Goal: Task Accomplishment & Management: Complete application form

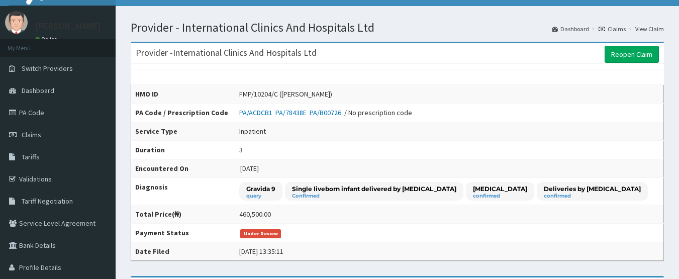
scroll to position [12, 0]
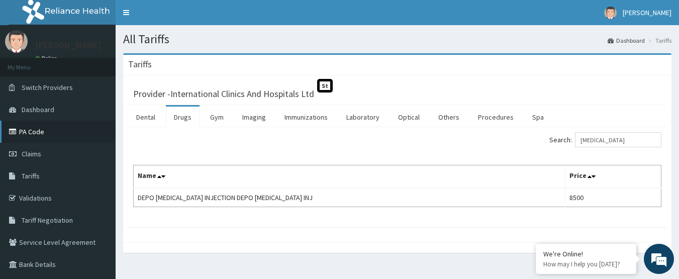
click at [52, 131] on link "PA Code" at bounding box center [58, 132] width 116 height 22
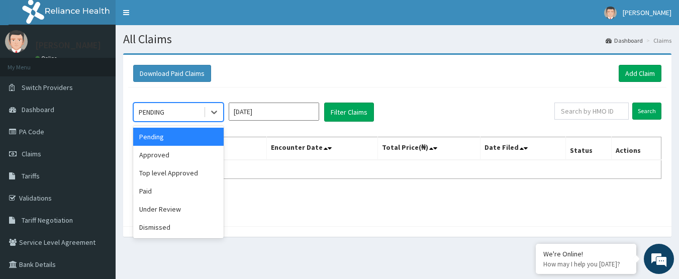
click at [173, 112] on div "PENDING" at bounding box center [169, 112] width 70 height 16
click at [406, 91] on div "option Pending focused, 1 of 6. 6 results available. Use Up and Down to choose …" at bounding box center [397, 154] width 538 height 134
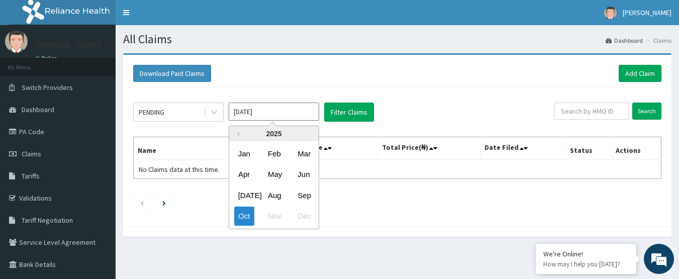
click at [278, 112] on input "Oct 2025" at bounding box center [274, 111] width 90 height 18
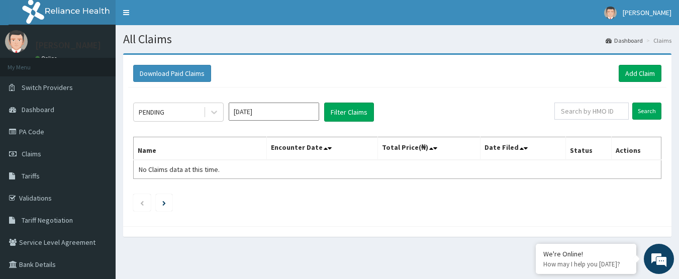
click at [478, 94] on div "PENDING Oct 2025 Filter Claims Search Name Encounter Date Total Price(₦) Date F…" at bounding box center [397, 154] width 538 height 134
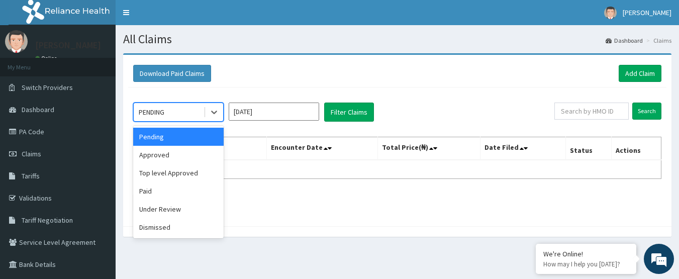
click at [175, 115] on div "PENDING" at bounding box center [169, 112] width 70 height 16
click at [177, 177] on div "Top level Approved" at bounding box center [178, 173] width 90 height 18
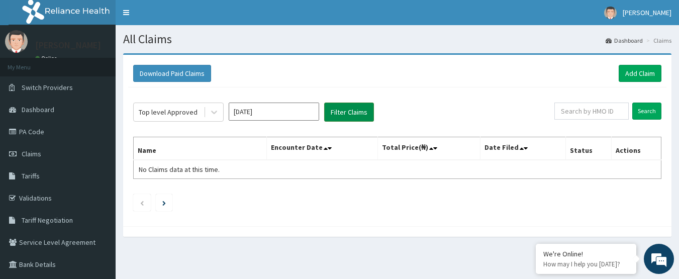
click at [356, 113] on button "Filter Claims" at bounding box center [349, 111] width 50 height 19
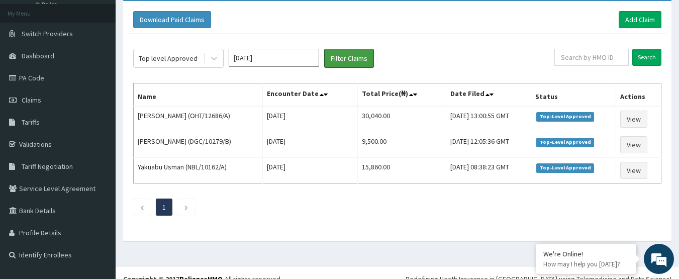
scroll to position [66, 0]
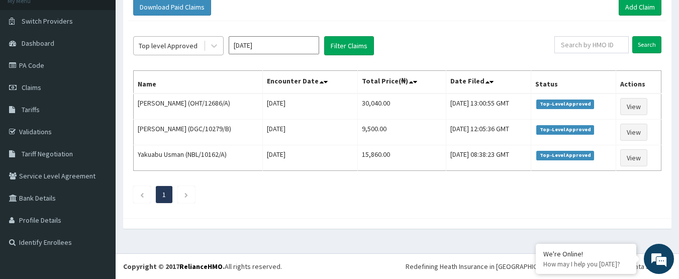
click at [190, 46] on div "Top level Approved" at bounding box center [168, 46] width 59 height 10
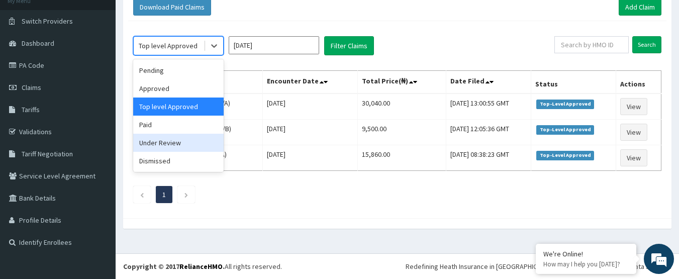
click at [191, 138] on div "Under Review" at bounding box center [178, 143] width 90 height 18
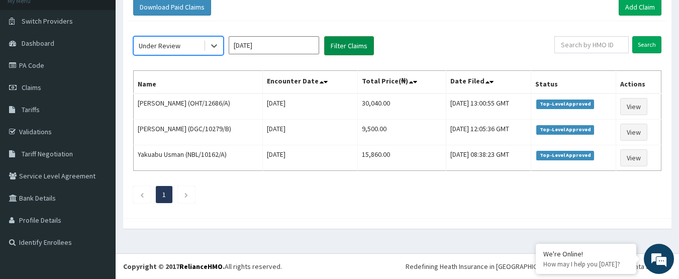
click at [352, 40] on button "Filter Claims" at bounding box center [349, 45] width 50 height 19
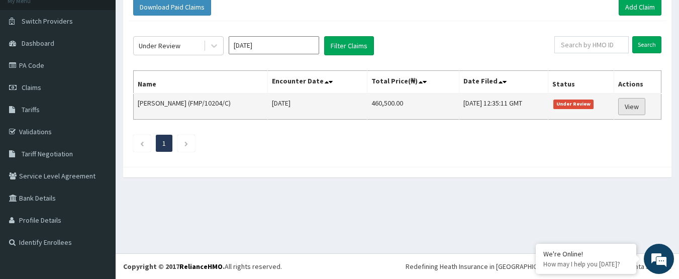
click at [637, 109] on link "View" at bounding box center [631, 106] width 27 height 17
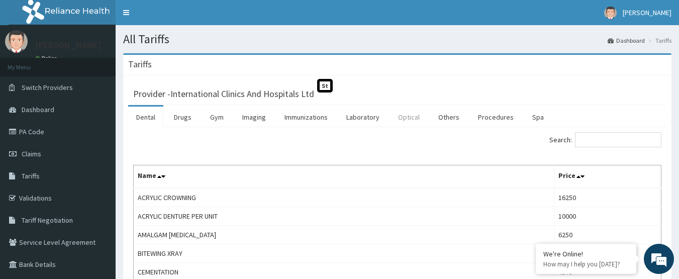
click at [409, 123] on link "Optical" at bounding box center [409, 117] width 38 height 21
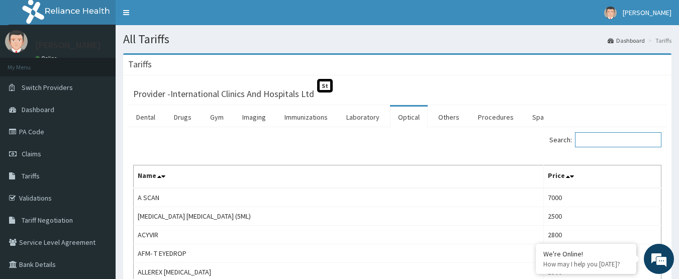
click at [608, 141] on input "Search:" at bounding box center [618, 139] width 86 height 15
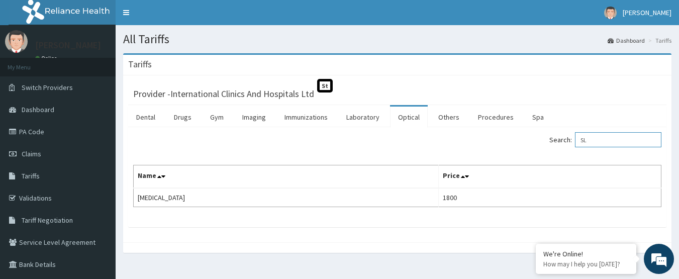
type input "S"
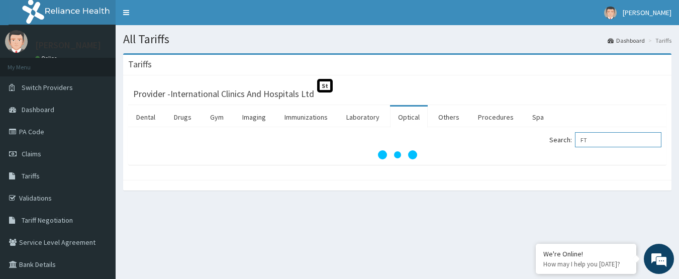
type input "F"
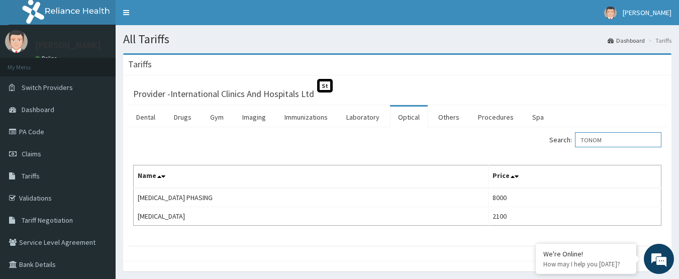
type input "TONOM"
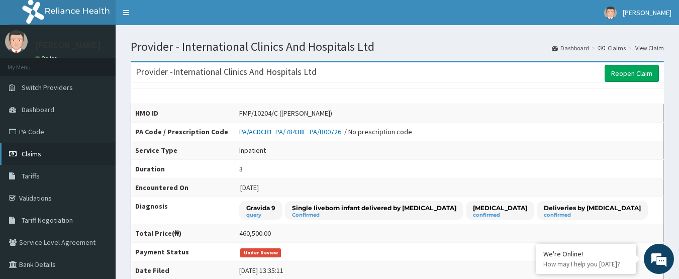
click at [44, 155] on link "Claims" at bounding box center [58, 154] width 116 height 22
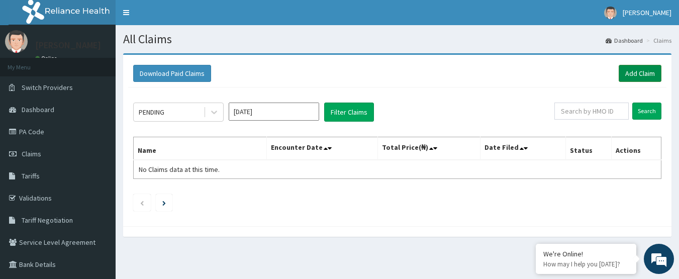
click at [640, 76] on link "Add Claim" at bounding box center [640, 73] width 43 height 17
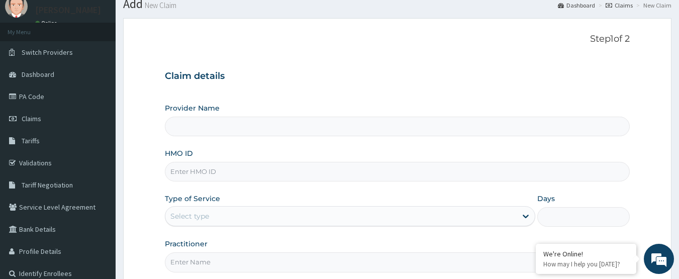
scroll to position [50, 0]
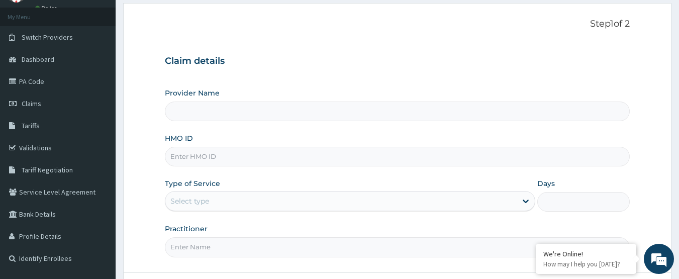
type input "International Clinics And Hospitals Ltd"
click at [218, 160] on input "HMO ID" at bounding box center [397, 157] width 465 height 20
paste input "PA CODE FOR EMCS , E/U/CR, 1 PINT OF BLOOD ON ACCOUNT OF CEPHALOPELVIC DISPROPO…"
type input "PA CODE FOR EMCS , E/U/CR, 1 PINT OF BLOOD ON ACCOUNT OF CEPHALOPELVIC DISPROPO…"
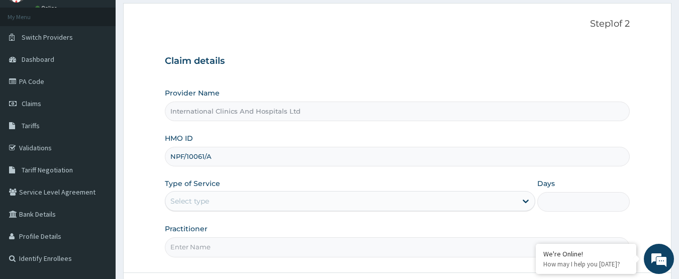
type input "NPF/10061/A"
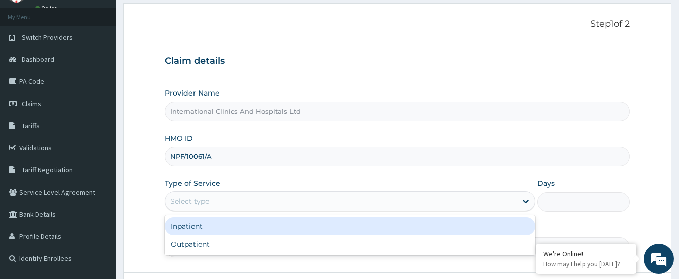
click at [234, 200] on div "Select type" at bounding box center [340, 201] width 351 height 16
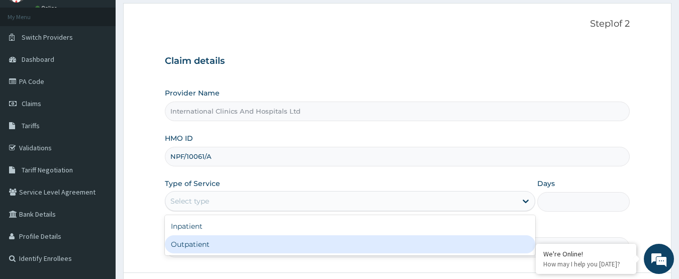
click at [223, 245] on div "Outpatient" at bounding box center [350, 244] width 370 height 18
type input "1"
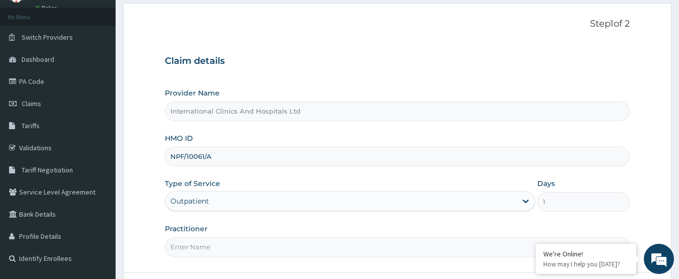
click at [223, 245] on input "Practitioner" at bounding box center [397, 247] width 465 height 20
type input "DR.AMBROSE"
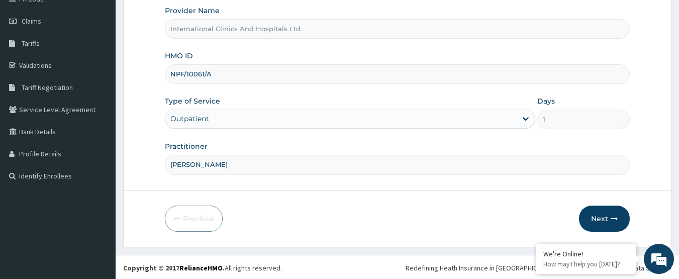
scroll to position [134, 0]
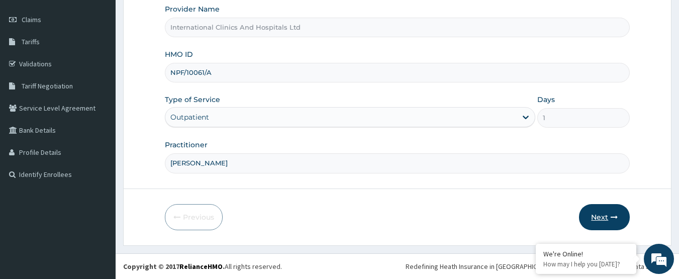
click at [587, 217] on button "Next" at bounding box center [604, 217] width 51 height 26
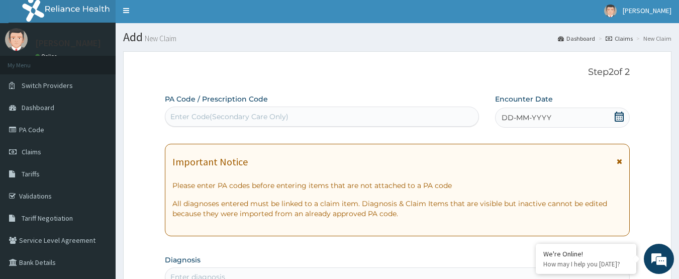
scroll to position [0, 0]
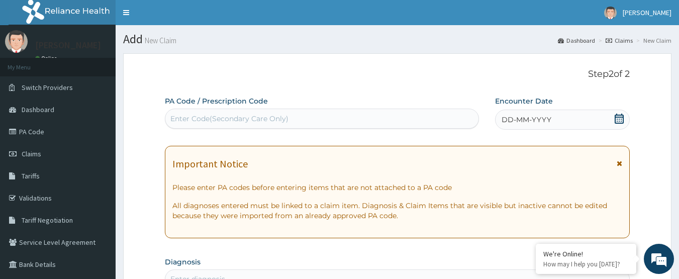
click at [369, 115] on div "Enter Code(Secondary Care Only)" at bounding box center [322, 119] width 314 height 16
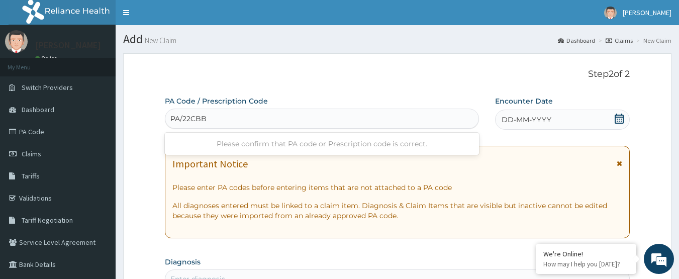
type input "PA/22CBB5"
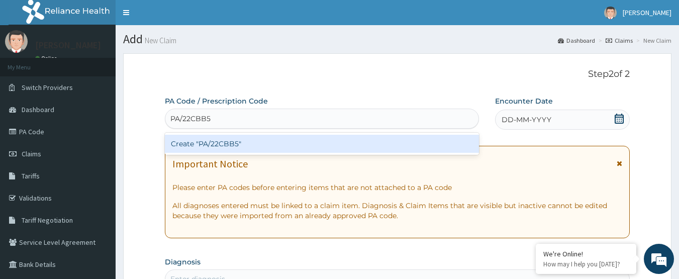
click at [216, 143] on div "Create "PA/22CBB5"" at bounding box center [322, 144] width 315 height 18
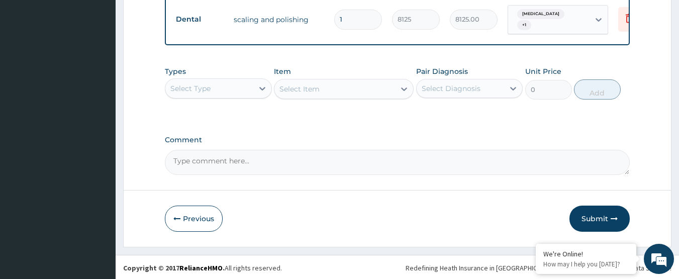
scroll to position [518, 0]
click at [578, 216] on button "Submit" at bounding box center [599, 218] width 60 height 26
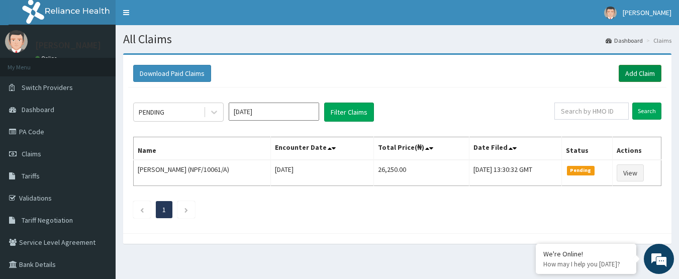
click at [635, 70] on link "Add Claim" at bounding box center [640, 73] width 43 height 17
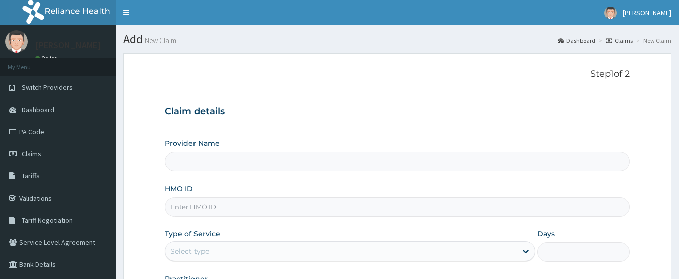
type input "International Clinics And Hospitals Ltd"
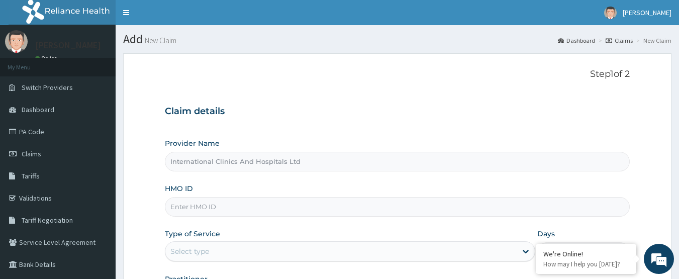
click at [211, 209] on input "HMO ID" at bounding box center [397, 207] width 465 height 20
click at [396, 83] on div "Step 1 of 2 Claim details Provider Name International Clinics And Hospitals Ltd…" at bounding box center [397, 188] width 465 height 238
click at [228, 212] on input "HMO ID" at bounding box center [397, 207] width 465 height 20
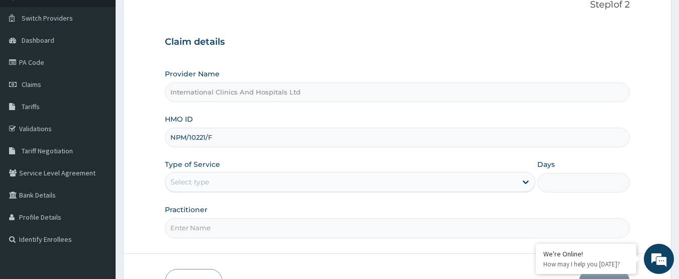
scroll to position [100, 0]
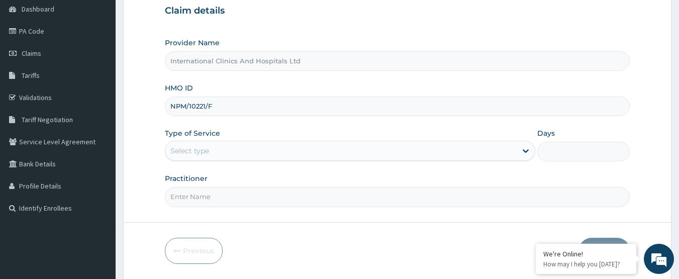
type input "NPM/10221/F"
click at [213, 151] on div "Select type" at bounding box center [340, 151] width 351 height 16
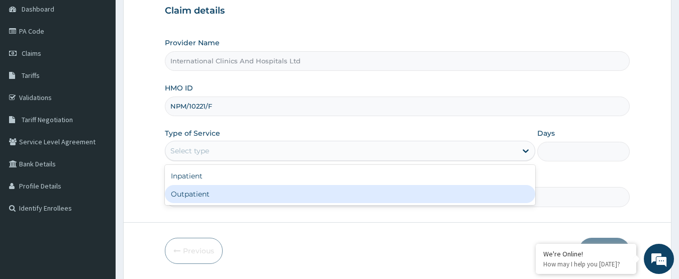
click at [202, 195] on div "Outpatient" at bounding box center [350, 194] width 370 height 18
type input "1"
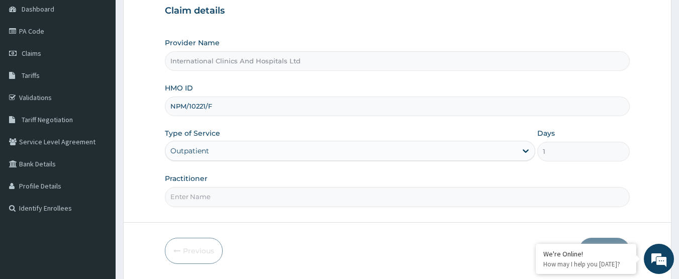
click at [216, 195] on input "Practitioner" at bounding box center [397, 197] width 465 height 20
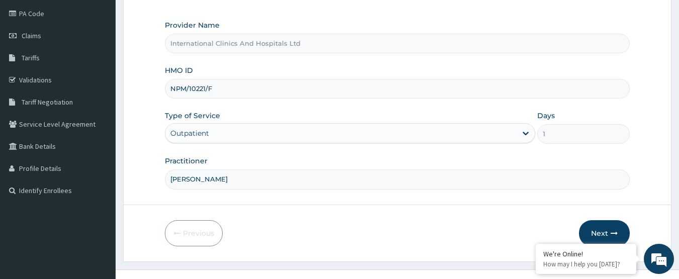
scroll to position [134, 0]
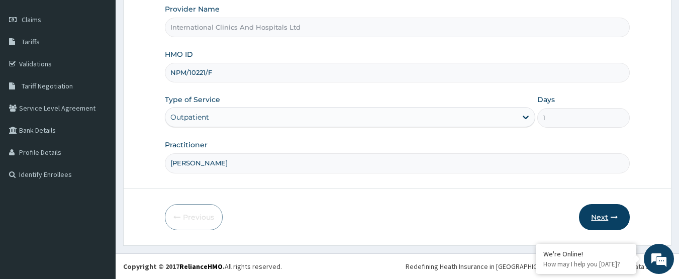
type input "[PERSON_NAME]"
click at [595, 220] on button "Next" at bounding box center [604, 217] width 51 height 26
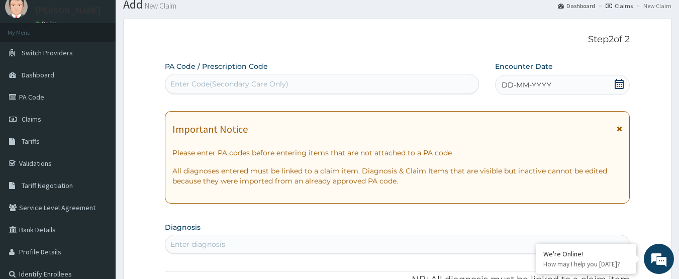
scroll to position [34, 0]
click at [282, 82] on div "Enter Code(Secondary Care Only)" at bounding box center [229, 85] width 118 height 10
click at [530, 86] on span "DD-MM-YYYY" at bounding box center [526, 86] width 50 height 10
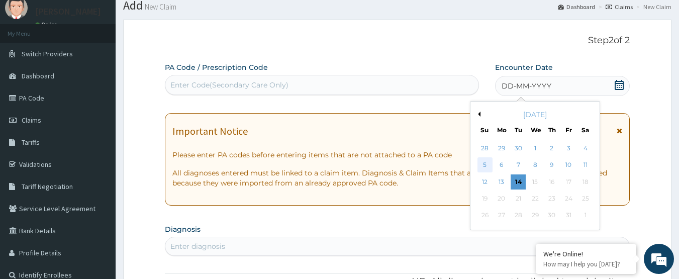
click at [484, 166] on div "5" at bounding box center [484, 165] width 15 height 15
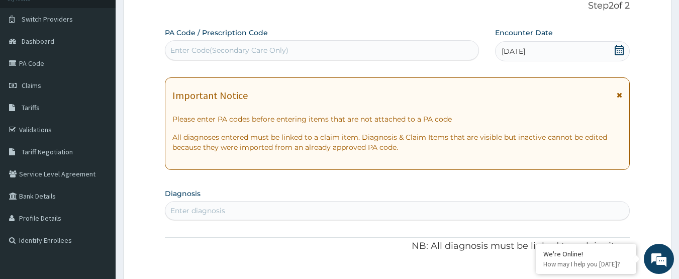
scroll to position [134, 0]
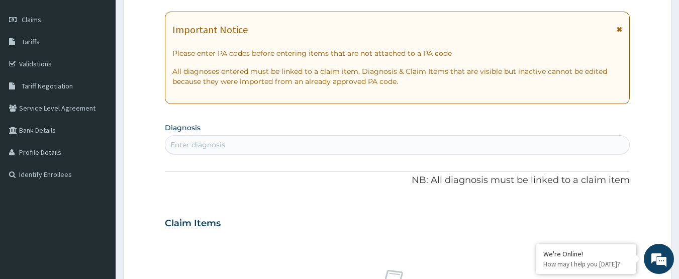
click at [294, 149] on div "Enter diagnosis" at bounding box center [397, 145] width 464 height 16
type input "[MEDICAL_DATA]"
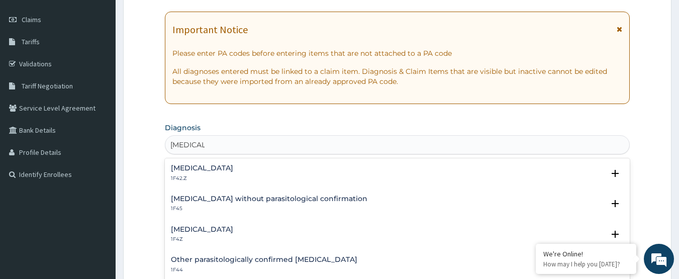
click at [188, 231] on h4 "[MEDICAL_DATA]" at bounding box center [202, 230] width 62 height 8
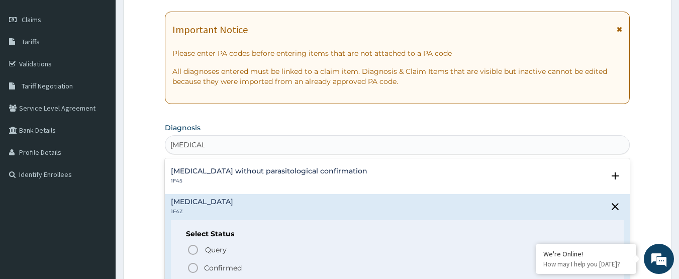
scroll to position [50, 0]
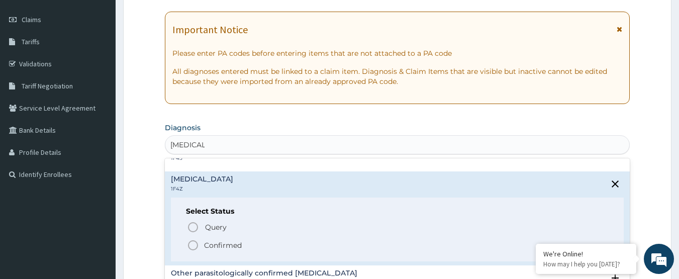
click at [191, 249] on circle "status option filled" at bounding box center [192, 245] width 9 height 9
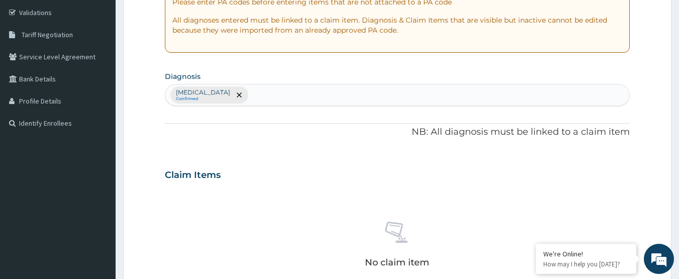
scroll to position [184, 0]
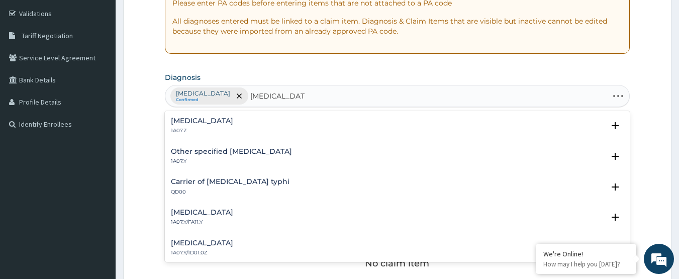
type input "[MEDICAL_DATA]"
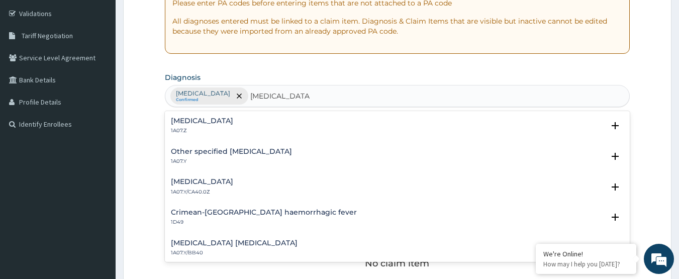
click at [193, 125] on div "[MEDICAL_DATA] 1A07.Z" at bounding box center [202, 126] width 62 height 18
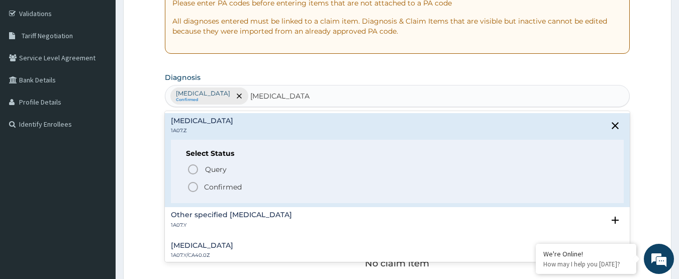
click at [187, 185] on icon "status option filled" at bounding box center [193, 187] width 12 height 12
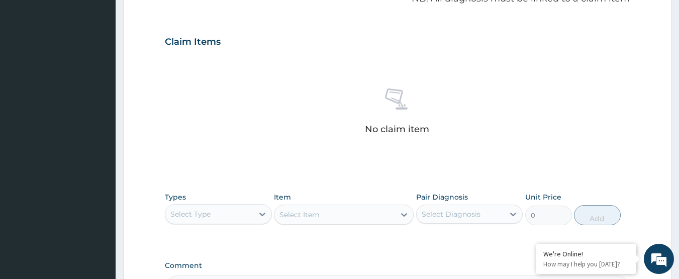
scroll to position [385, 0]
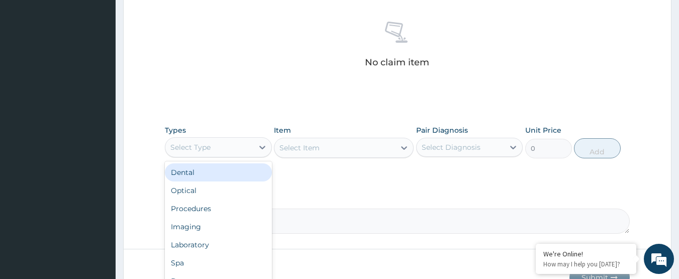
click at [202, 150] on div "Select Type" at bounding box center [190, 147] width 40 height 10
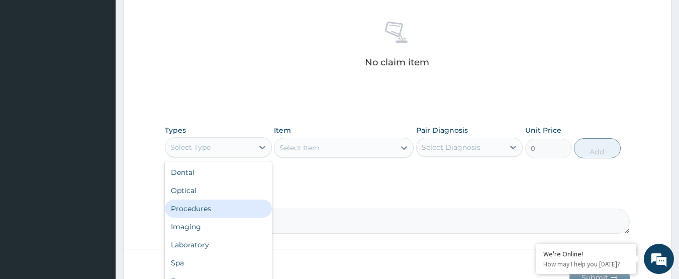
click at [226, 210] on div "Procedures" at bounding box center [218, 208] width 107 height 18
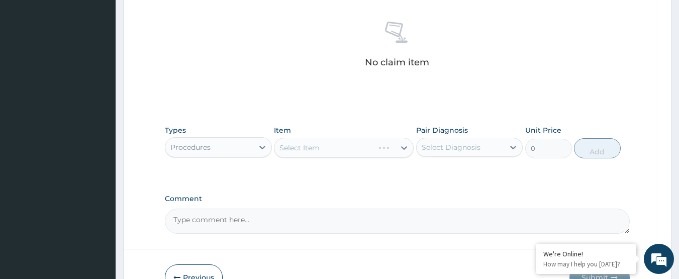
click at [324, 150] on div "Select Item" at bounding box center [344, 148] width 140 height 20
click at [316, 141] on div "Select Item" at bounding box center [334, 148] width 121 height 16
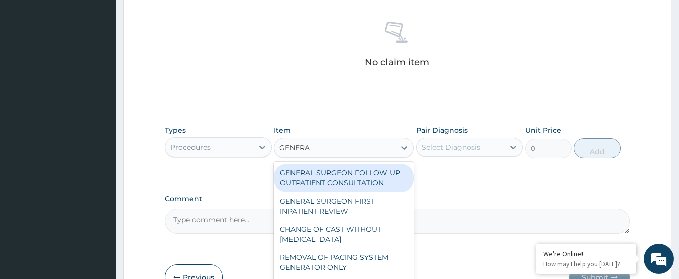
type input "GENERAL"
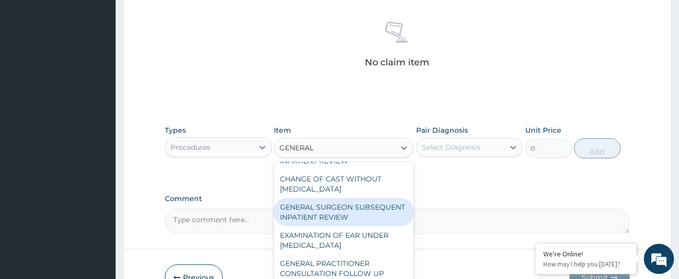
scroll to position [100, 0]
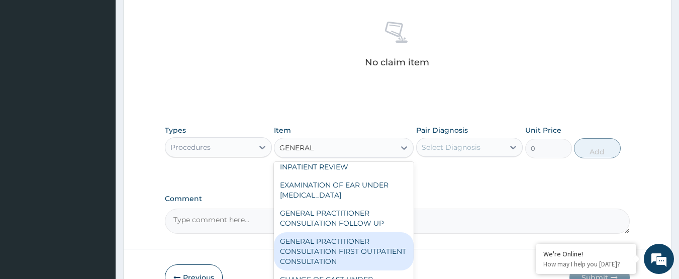
click at [377, 261] on div "GENERAL PRACTITIONER CONSULTATION FIRST OUTPATIENT CONSULTATION" at bounding box center [344, 251] width 140 height 38
type input "3000"
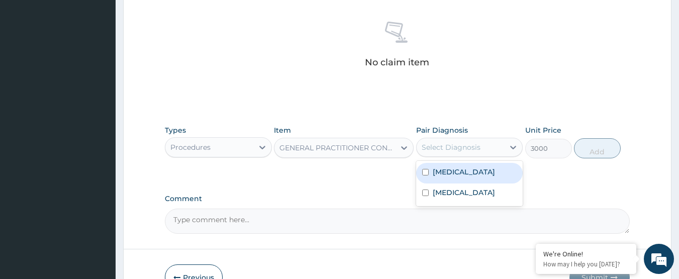
click at [460, 147] on div "Select Diagnosis" at bounding box center [451, 147] width 59 height 10
drag, startPoint x: 468, startPoint y: 179, endPoint x: 468, endPoint y: 189, distance: 10.0
click at [468, 184] on div "[MEDICAL_DATA] [MEDICAL_DATA]" at bounding box center [469, 183] width 107 height 45
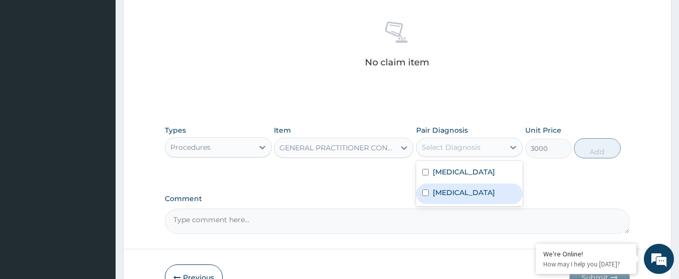
drag, startPoint x: 468, startPoint y: 193, endPoint x: 530, endPoint y: 168, distance: 66.7
click at [477, 189] on label "[MEDICAL_DATA]" at bounding box center [464, 192] width 62 height 10
checkbox input "true"
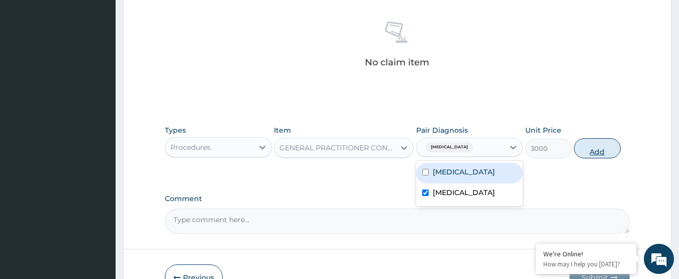
click at [585, 141] on button "Add" at bounding box center [597, 148] width 47 height 20
type input "0"
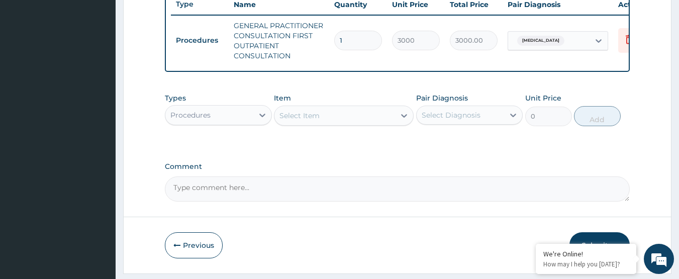
click at [200, 120] on div "Procedures" at bounding box center [190, 115] width 40 height 10
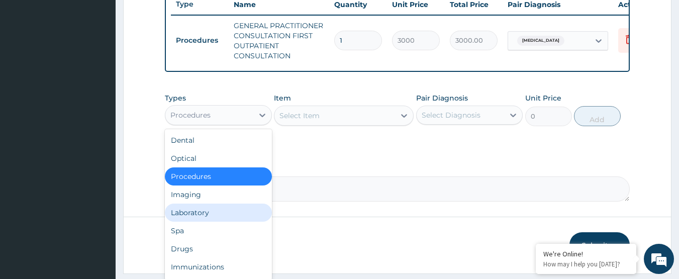
click at [224, 217] on div "Laboratory" at bounding box center [218, 212] width 107 height 18
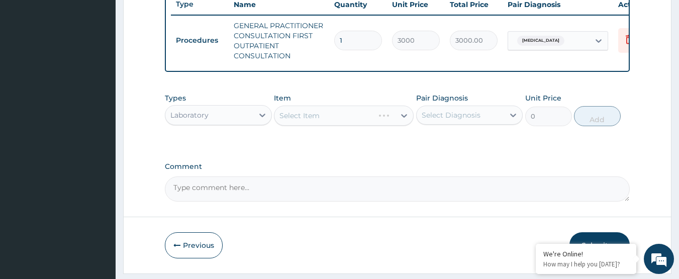
click at [323, 120] on div "Select Item" at bounding box center [344, 116] width 140 height 20
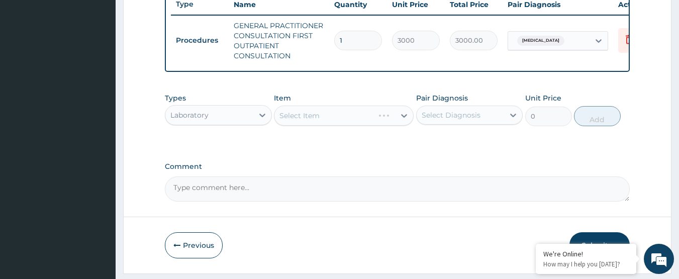
click at [323, 120] on div "Select Item" at bounding box center [344, 116] width 140 height 20
click at [325, 120] on div "Select Item" at bounding box center [344, 116] width 140 height 20
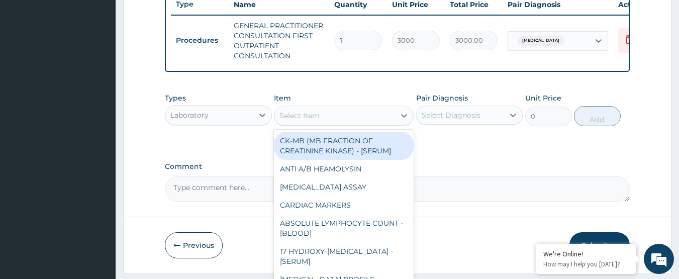
click at [329, 120] on div "Select Item" at bounding box center [334, 116] width 121 height 16
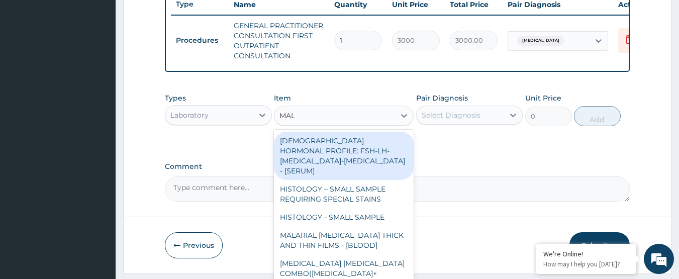
type input "MALA"
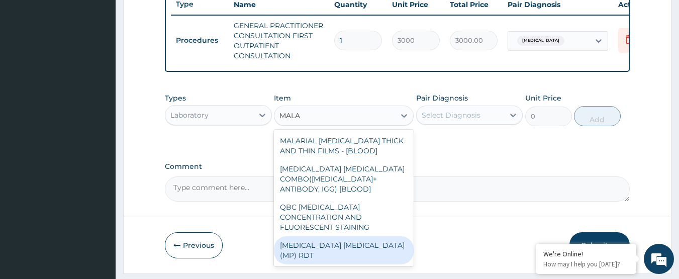
click at [339, 243] on div "[MEDICAL_DATA] [MEDICAL_DATA] (MP) RDT" at bounding box center [344, 250] width 140 height 28
type input "1500"
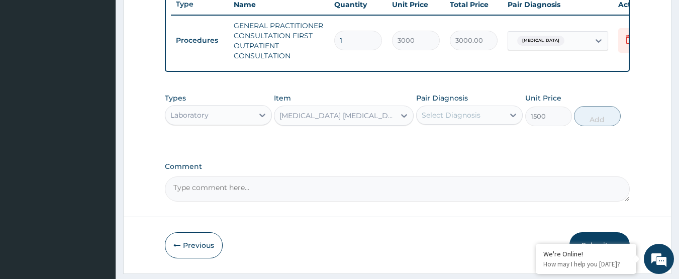
click at [448, 120] on div "Select Diagnosis" at bounding box center [451, 115] width 59 height 10
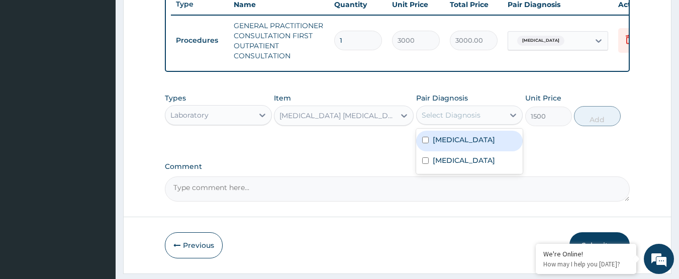
click at [483, 151] on div "[MEDICAL_DATA]" at bounding box center [469, 141] width 107 height 21
checkbox input "true"
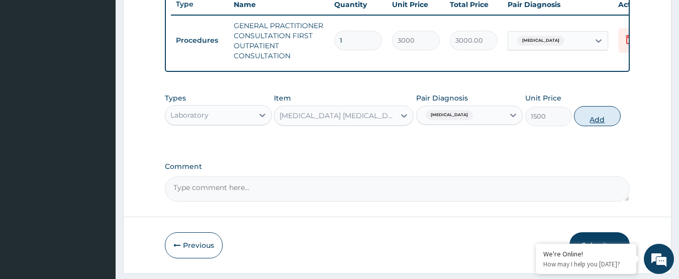
click at [590, 126] on button "Add" at bounding box center [597, 116] width 47 height 20
type input "0"
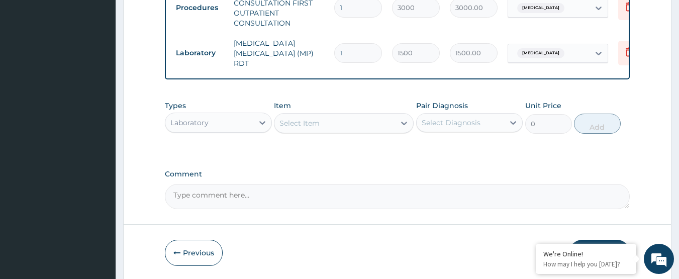
scroll to position [436, 0]
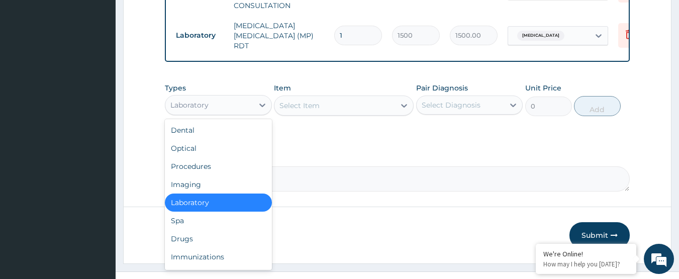
click at [216, 109] on div "Laboratory" at bounding box center [209, 105] width 88 height 16
click at [217, 240] on div "Drugs" at bounding box center [218, 239] width 107 height 18
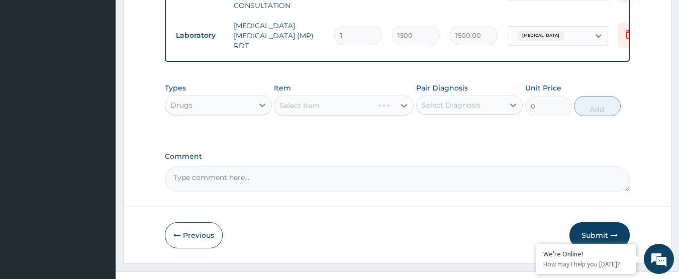
click at [312, 109] on div "Select Item" at bounding box center [344, 105] width 140 height 20
click at [333, 107] on div "Select Item" at bounding box center [344, 105] width 140 height 20
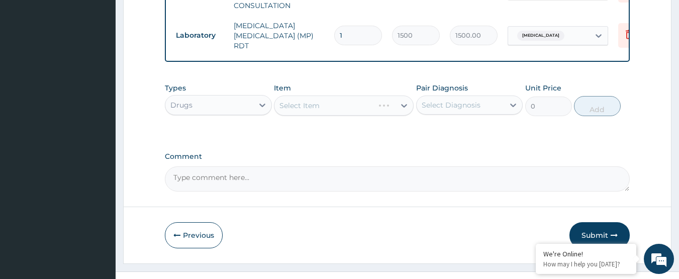
click at [333, 107] on div "Select Item" at bounding box center [344, 105] width 140 height 20
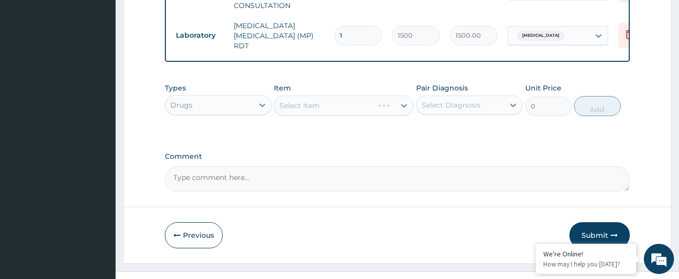
click at [333, 107] on div "Select Item" at bounding box center [344, 105] width 140 height 20
click at [333, 107] on div "Select Item" at bounding box center [334, 105] width 121 height 16
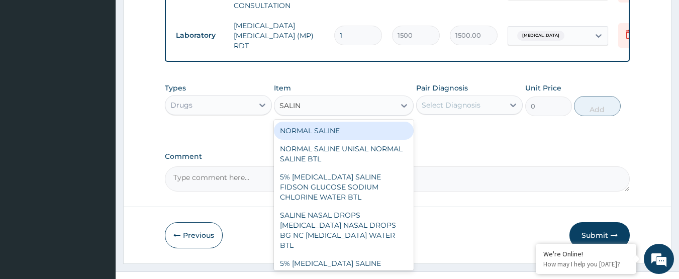
type input "SALINE"
click at [359, 132] on div "NORMAL SALINE" at bounding box center [344, 131] width 140 height 18
type input "1500"
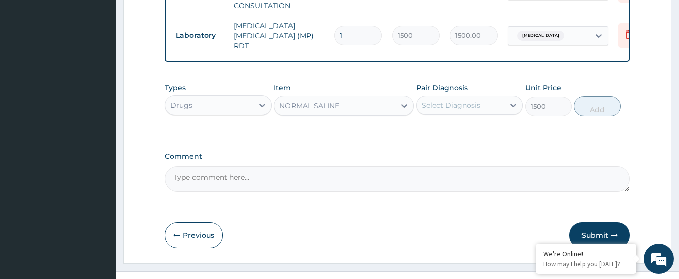
click at [457, 105] on div "Select Diagnosis" at bounding box center [451, 105] width 59 height 10
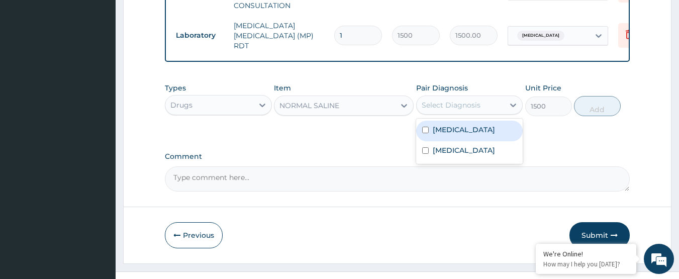
click at [492, 135] on label "[MEDICAL_DATA]" at bounding box center [464, 130] width 62 height 10
checkbox input "true"
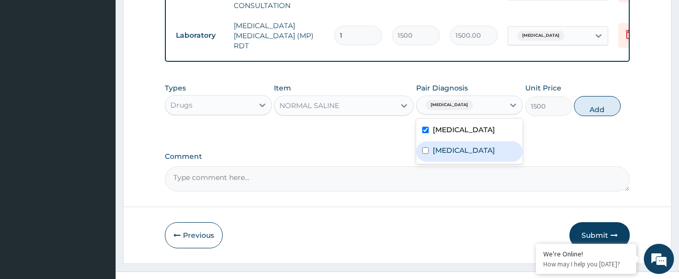
drag, startPoint x: 485, startPoint y: 155, endPoint x: 511, endPoint y: 146, distance: 27.0
click at [489, 154] on label "[MEDICAL_DATA]" at bounding box center [464, 150] width 62 height 10
checkbox input "true"
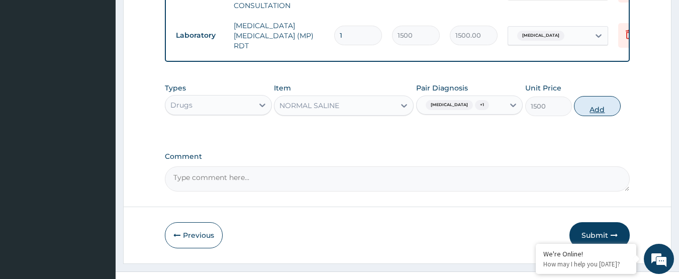
click at [592, 111] on button "Add" at bounding box center [597, 106] width 47 height 20
type input "0"
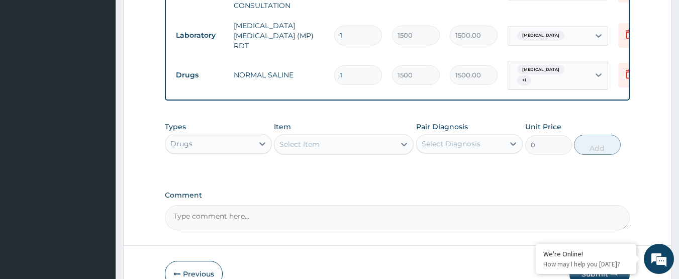
click at [344, 148] on div "Select Item" at bounding box center [334, 144] width 121 height 16
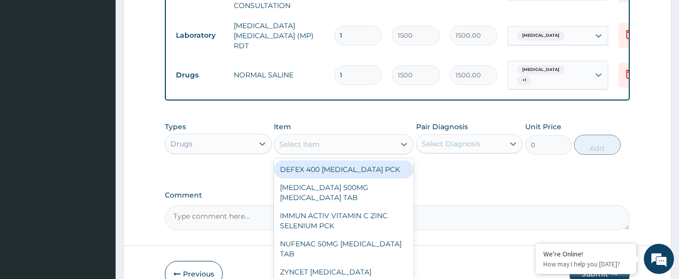
type input "S"
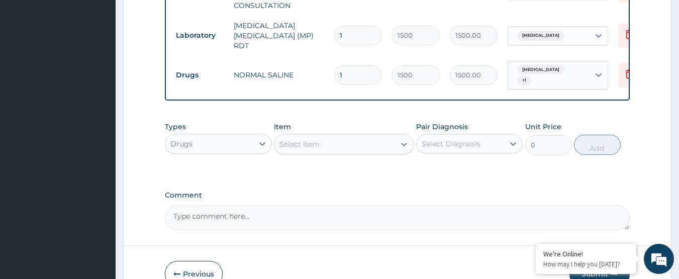
click at [322, 144] on div "Select Item" at bounding box center [334, 144] width 121 height 16
click at [327, 150] on div "Select Item" at bounding box center [334, 144] width 121 height 16
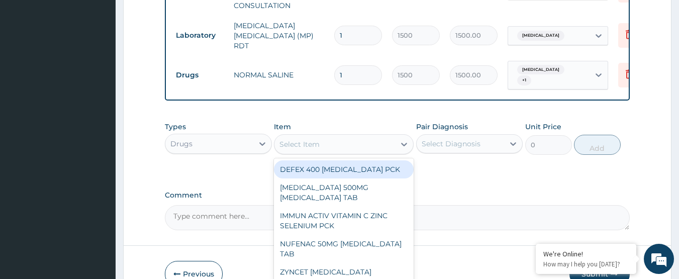
click at [314, 140] on div "Select Item" at bounding box center [334, 144] width 121 height 16
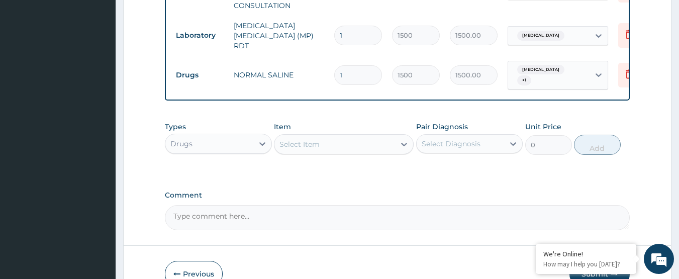
type input "S"
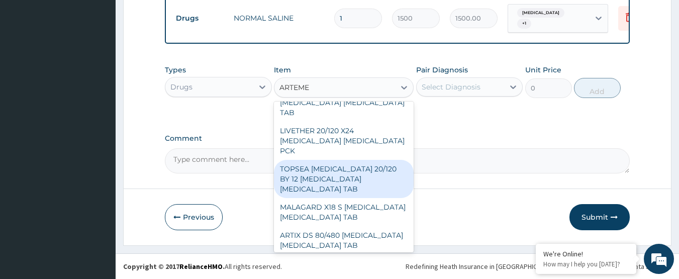
scroll to position [251, 0]
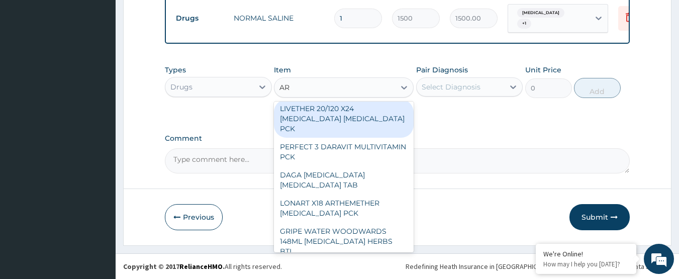
type input "A"
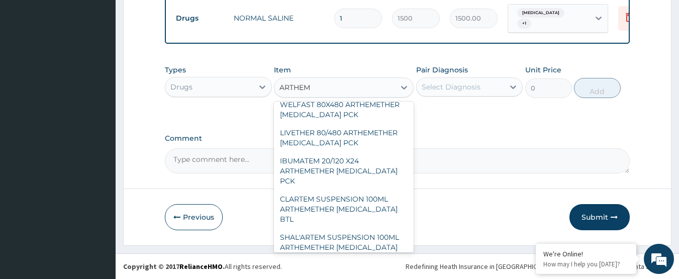
scroll to position [376, 0]
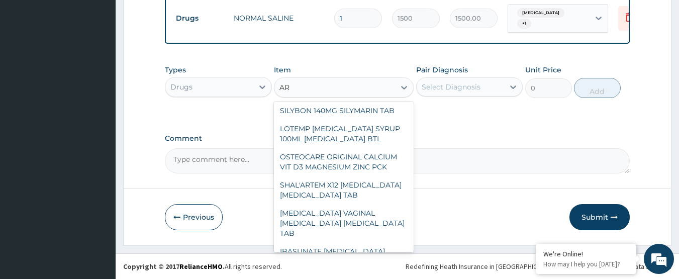
type input "A"
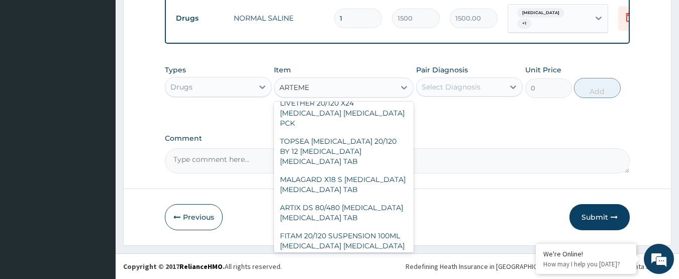
scroll to position [201, 0]
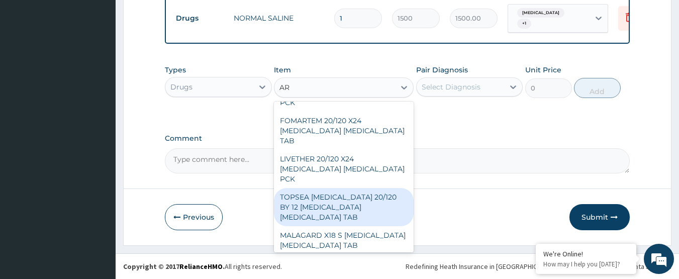
type input "A"
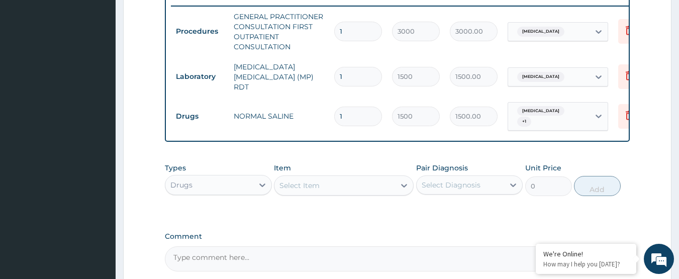
scroll to position [394, 0]
click at [342, 192] on div "Select Item" at bounding box center [334, 186] width 121 height 16
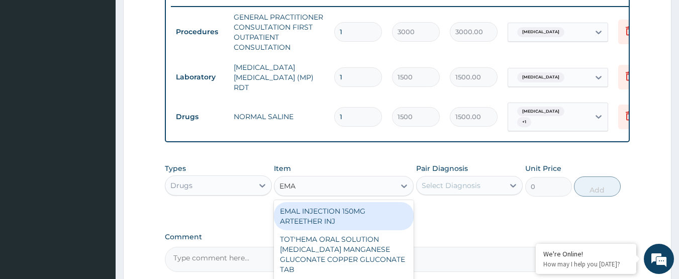
type input "EMAL"
click at [356, 224] on div "EMAL INJECTION 150MG ARTEETHER INJ" at bounding box center [344, 216] width 140 height 28
type input "730"
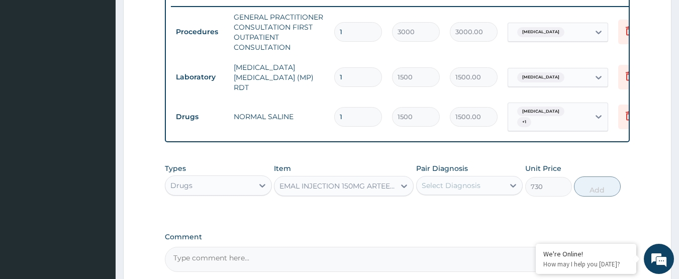
click at [471, 181] on div "Select Diagnosis" at bounding box center [461, 185] width 88 height 16
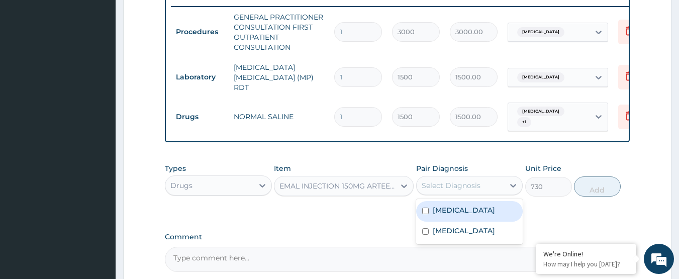
click at [478, 215] on label "[MEDICAL_DATA]" at bounding box center [464, 210] width 62 height 10
checkbox input "true"
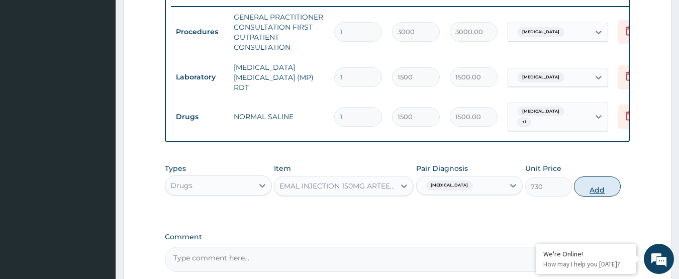
click at [597, 194] on button "Add" at bounding box center [597, 186] width 47 height 20
type input "0"
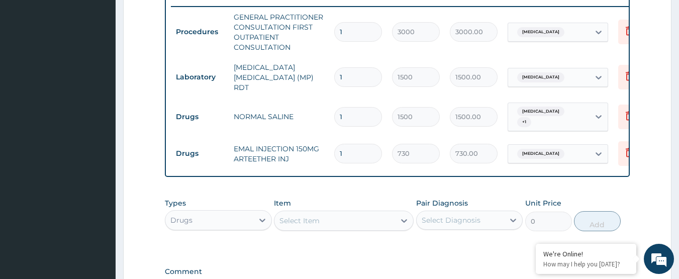
click at [347, 213] on div "Select Item" at bounding box center [344, 221] width 140 height 20
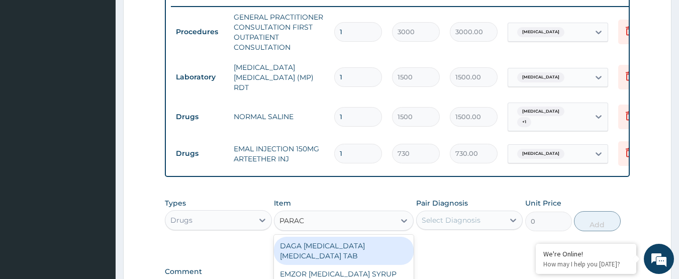
type input "PARACE"
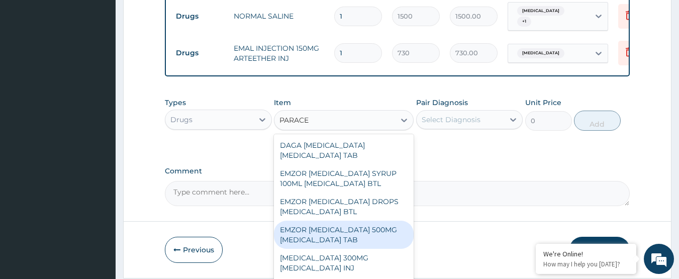
scroll to position [50, 0]
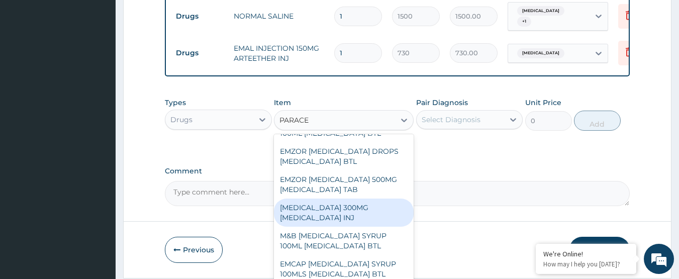
click at [357, 210] on div "[MEDICAL_DATA] 300MG [MEDICAL_DATA] INJ" at bounding box center [344, 212] width 140 height 28
type input "200"
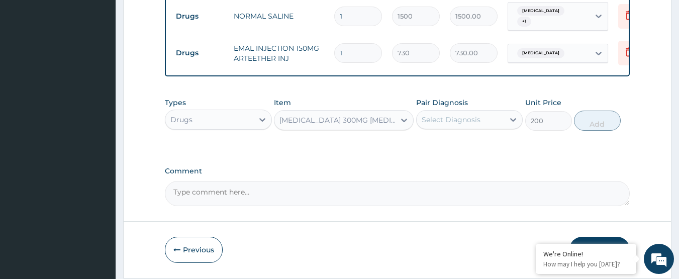
click at [458, 121] on div "Select Diagnosis" at bounding box center [451, 120] width 59 height 10
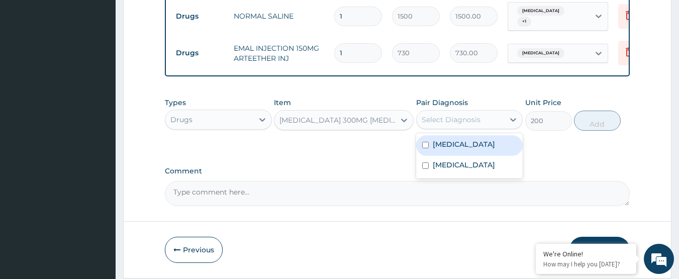
click at [485, 142] on label "[MEDICAL_DATA]" at bounding box center [464, 144] width 62 height 10
checkbox input "true"
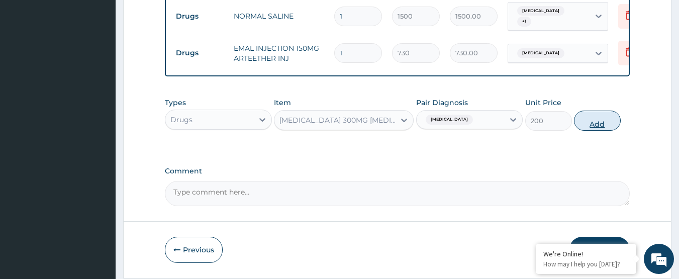
click at [583, 123] on button "Add" at bounding box center [597, 121] width 47 height 20
type input "0"
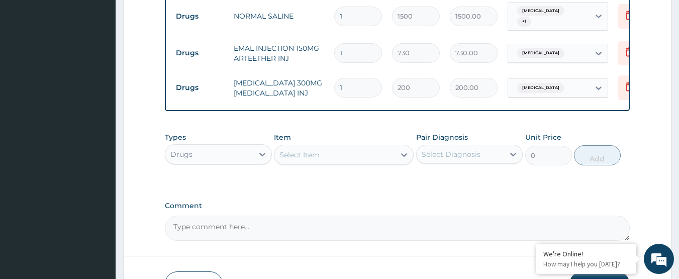
click at [310, 158] on div "Select Item" at bounding box center [299, 155] width 40 height 10
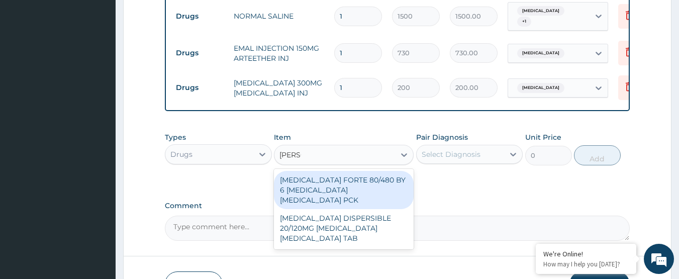
type input "COART"
click at [322, 189] on div "[MEDICAL_DATA] FORTE 80/480 BY 6 [MEDICAL_DATA] [MEDICAL_DATA] PCK" at bounding box center [344, 190] width 140 height 38
type input "2800"
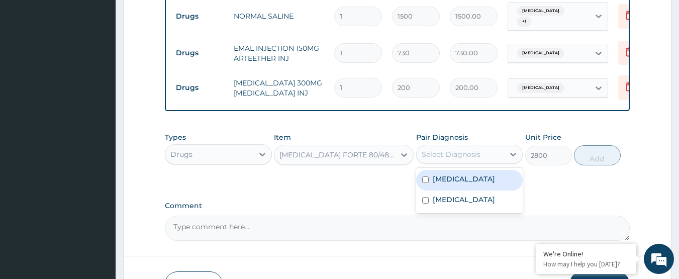
click at [465, 150] on div "Select Diagnosis" at bounding box center [461, 154] width 88 height 16
click at [472, 184] on label "[MEDICAL_DATA]" at bounding box center [464, 179] width 62 height 10
checkbox input "true"
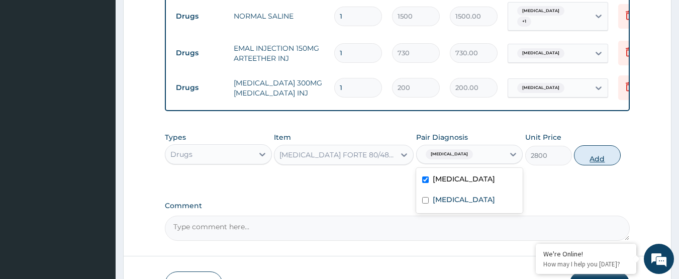
click at [584, 161] on button "Add" at bounding box center [597, 155] width 47 height 20
type input "0"
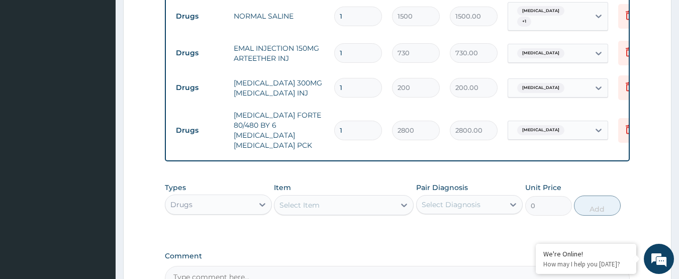
click at [312, 201] on div "Select Item" at bounding box center [299, 205] width 40 height 10
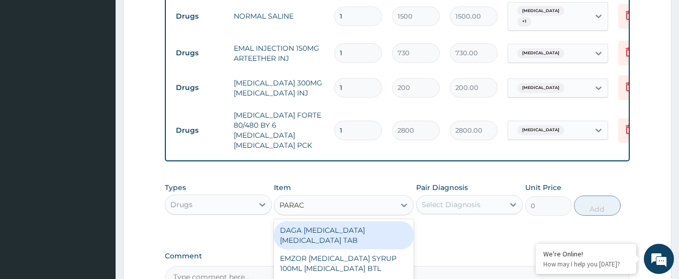
type input "PARACE"
click at [353, 222] on div "DAGA [MEDICAL_DATA] [MEDICAL_DATA] TAB" at bounding box center [344, 235] width 140 height 28
type input "20"
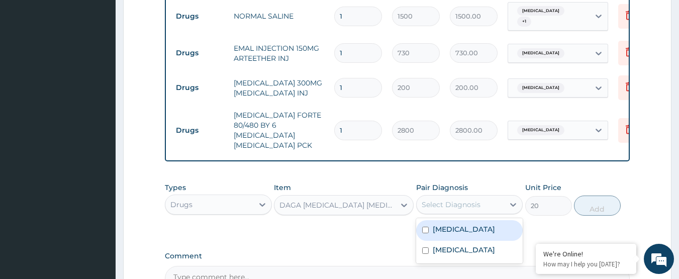
click at [459, 199] on div "Select Diagnosis" at bounding box center [451, 204] width 59 height 10
click at [476, 226] on label "[MEDICAL_DATA]" at bounding box center [464, 229] width 62 height 10
checkbox input "true"
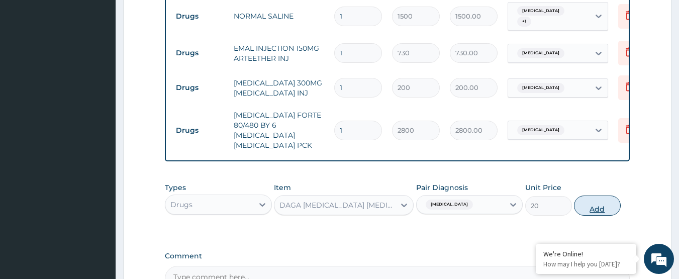
click at [605, 199] on button "Add" at bounding box center [597, 205] width 47 height 20
type input "0"
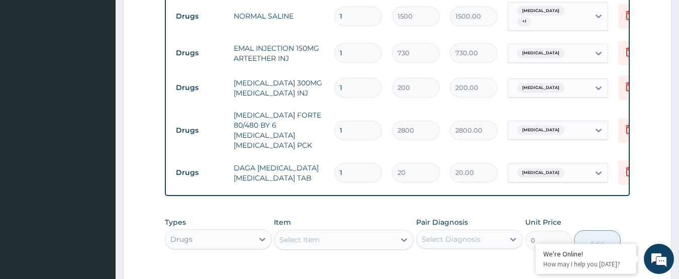
click at [317, 235] on div "Select Item" at bounding box center [299, 240] width 40 height 10
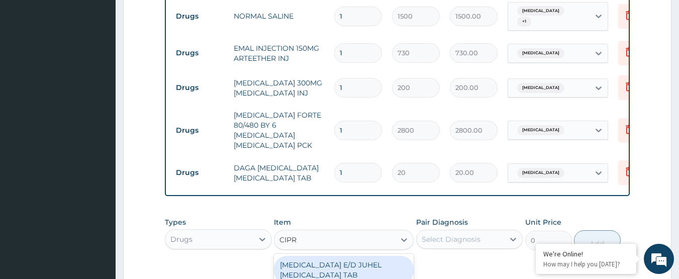
type input "[MEDICAL_DATA]"
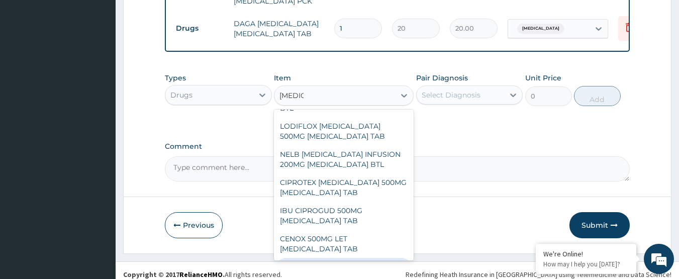
scroll to position [587, 0]
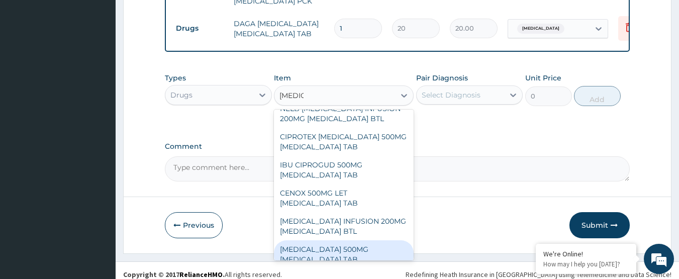
click at [361, 240] on div "[MEDICAL_DATA] 500MG [MEDICAL_DATA] TAB" at bounding box center [344, 254] width 140 height 28
type input "250"
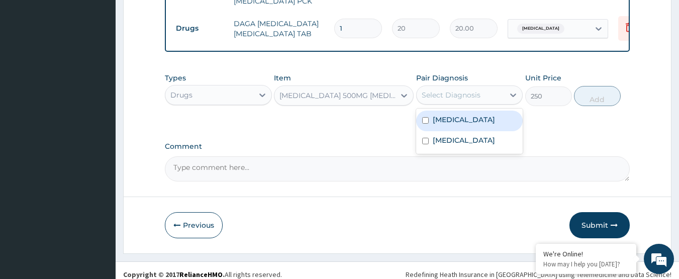
click at [467, 90] on div "Select Diagnosis" at bounding box center [451, 95] width 59 height 10
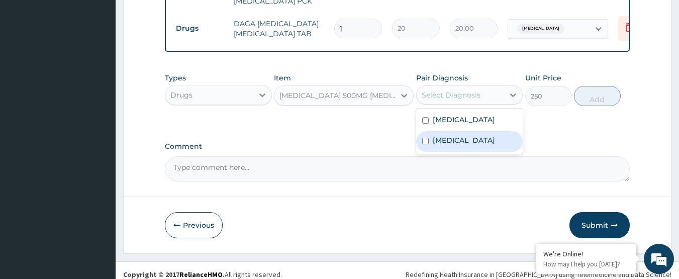
click at [478, 136] on label "[MEDICAL_DATA]" at bounding box center [464, 140] width 62 height 10
checkbox input "true"
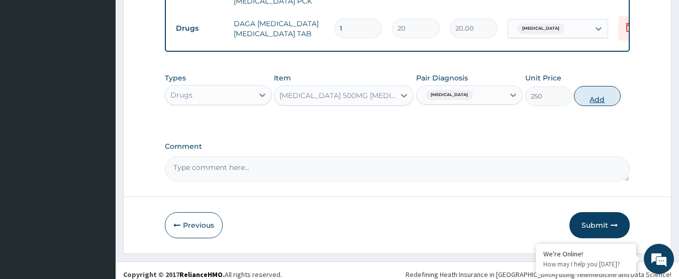
click at [595, 94] on button "Add" at bounding box center [597, 96] width 47 height 20
type input "0"
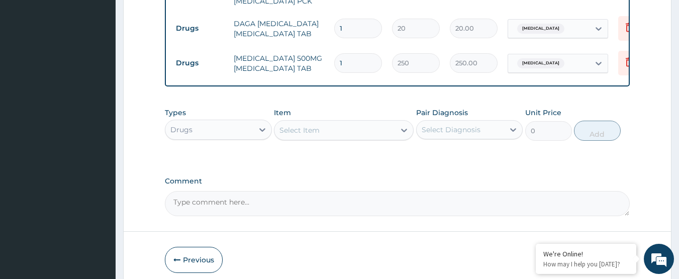
click at [321, 122] on div "Select Item" at bounding box center [334, 130] width 121 height 16
